Goal: Task Accomplishment & Management: Complete application form

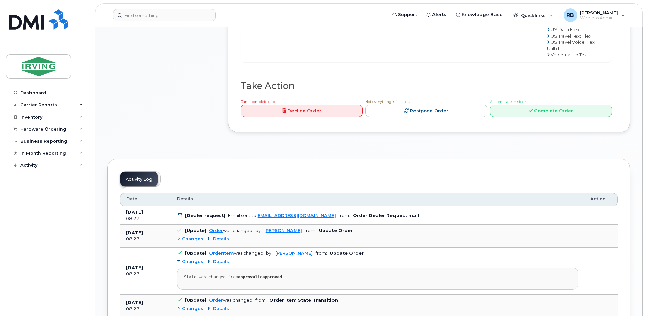
scroll to position [602, 0]
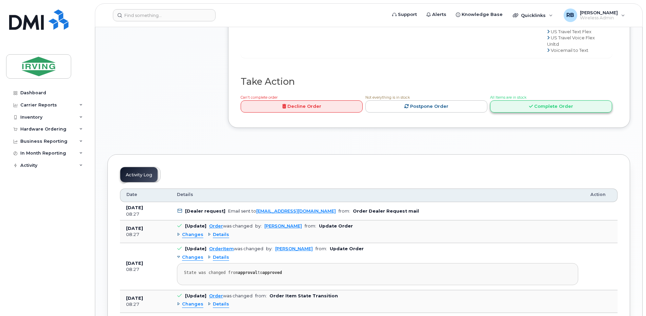
click at [516, 113] on link "Complete Order" at bounding box center [551, 106] width 122 height 13
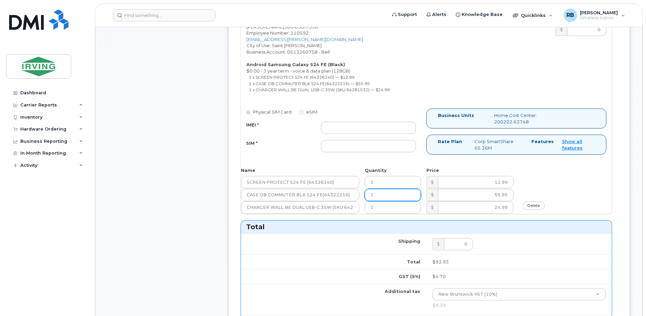
scroll to position [331, 0]
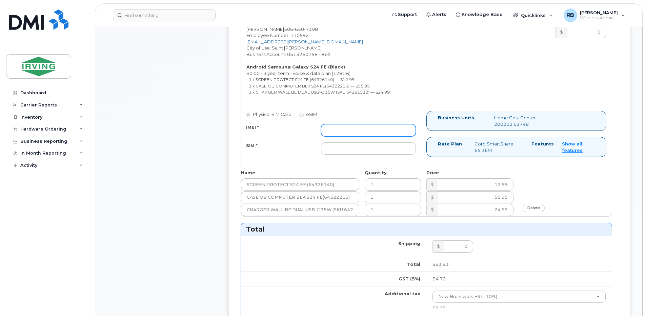
click at [357, 128] on input "IMEI *" at bounding box center [368, 130] width 95 height 12
type input "352693796224612"
click at [354, 147] on input "SIM *" at bounding box center [368, 148] width 95 height 12
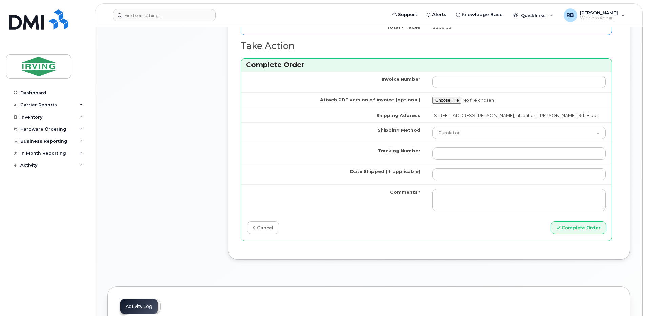
scroll to position [648, 0]
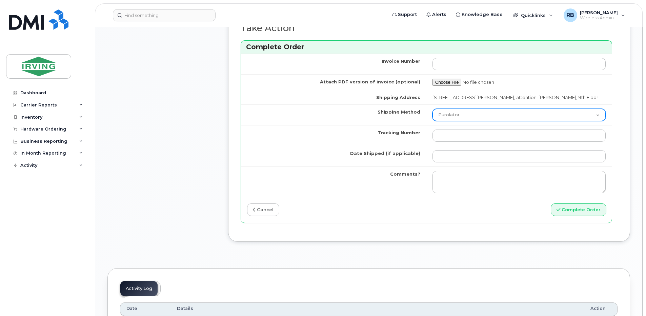
type input "89302610207712405783"
click at [443, 121] on select "Purolator UPS FedEx Canada Post Courier Other Drop Off Pick Up" at bounding box center [519, 115] width 173 height 12
select select "Drop Off"
click at [433, 115] on select "Purolator UPS FedEx Canada Post Courier Other Drop Off Pick Up" at bounding box center [519, 115] width 173 height 12
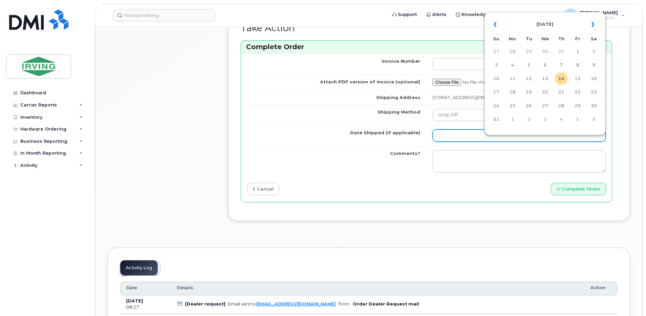
drag, startPoint x: 450, startPoint y: 139, endPoint x: 454, endPoint y: 141, distance: 5.0
click at [450, 139] on input "Date Shipped (if applicable)" at bounding box center [519, 136] width 173 height 12
click at [514, 93] on td "18" at bounding box center [512, 92] width 12 height 12
type input "[DATE]"
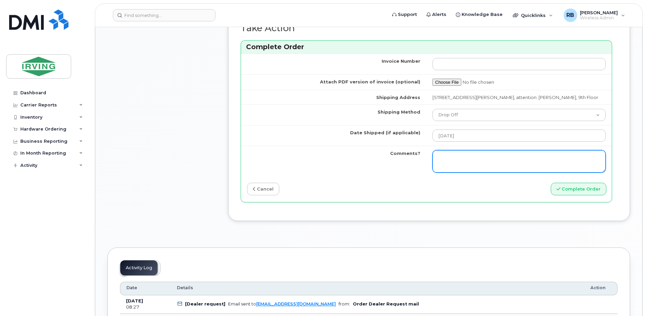
click at [474, 163] on textarea "Comments?" at bounding box center [519, 161] width 173 height 22
type textarea "Please be advised the order has been completed. SO#26196329 Allow 1-3 business …"
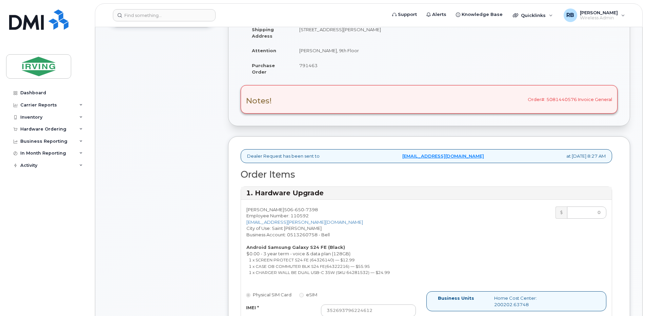
scroll to position [136, 0]
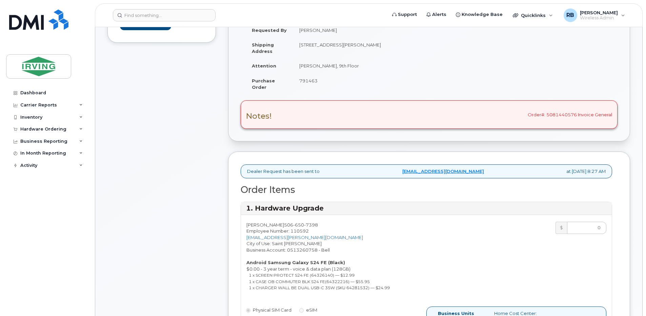
click at [304, 226] on span "7398" at bounding box center [311, 224] width 14 height 5
copy span "[PHONE_NUMBER]"
click at [293, 222] on span "650" at bounding box center [298, 224] width 11 height 5
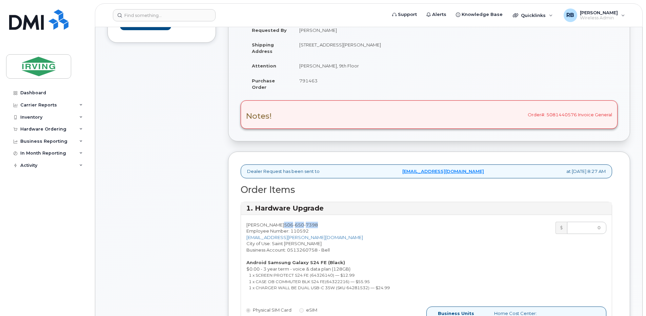
click at [293, 222] on span "650" at bounding box center [298, 224] width 11 height 5
copy span "[PHONE_NUMBER]"
